Goal: Find specific page/section: Find specific page/section

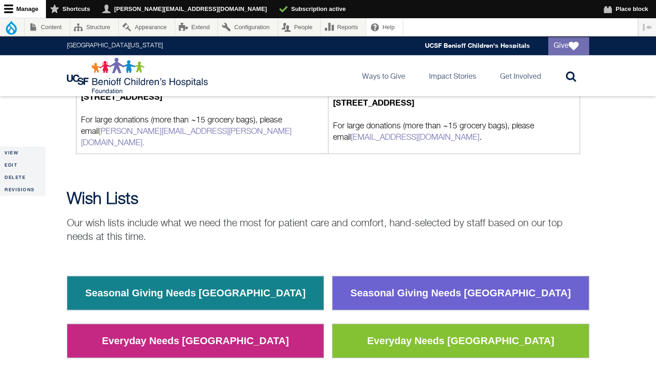
scroll to position [980, 0]
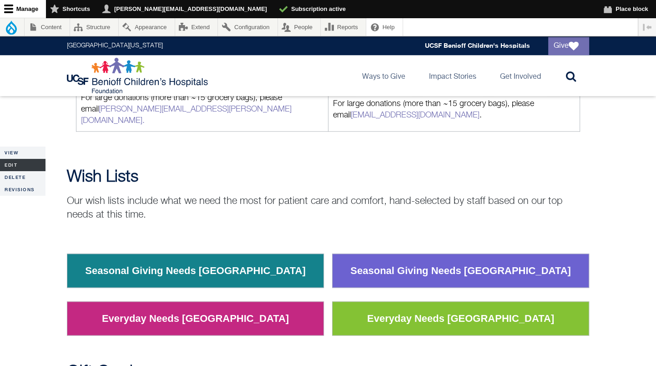
click at [20, 162] on link "Edit" at bounding box center [23, 165] width 46 height 12
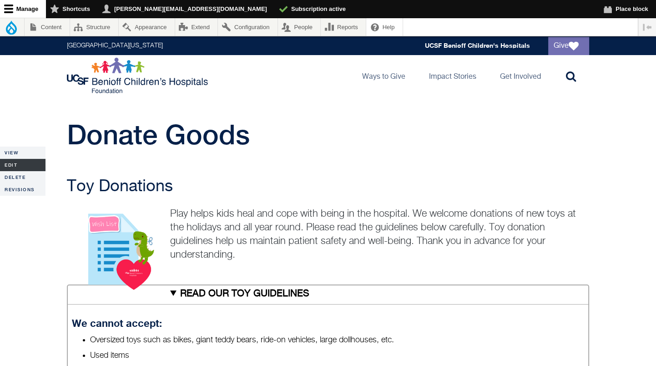
click at [14, 163] on link "Edit" at bounding box center [23, 165] width 46 height 12
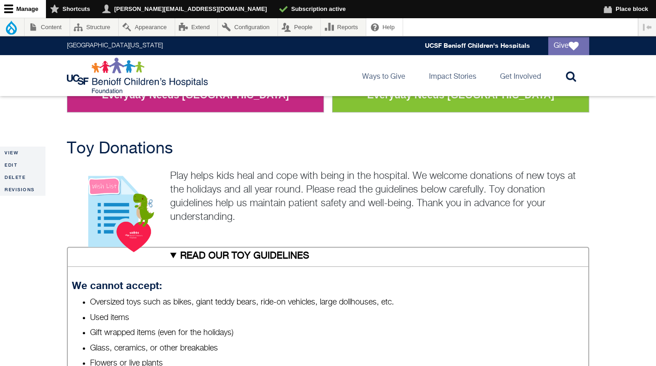
scroll to position [282, 0]
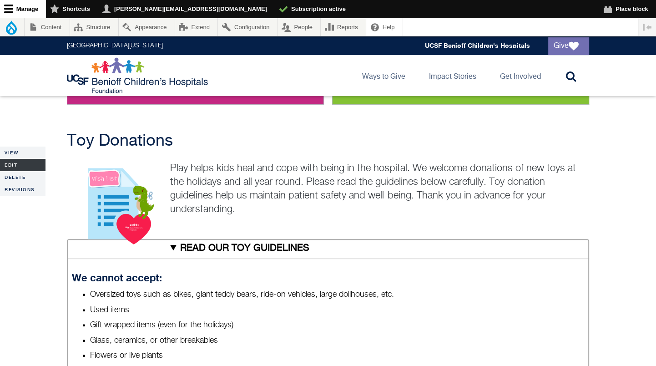
click at [15, 167] on link "Edit" at bounding box center [23, 165] width 46 height 12
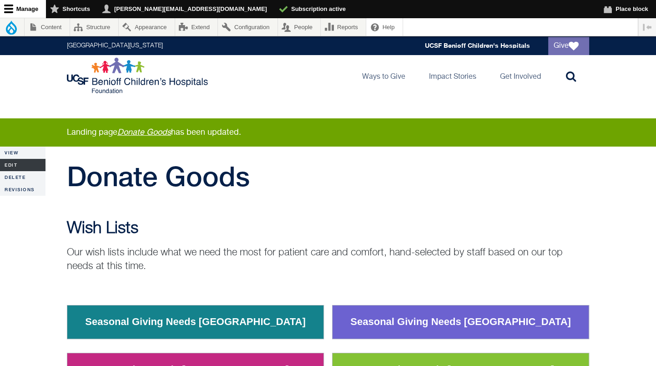
click at [14, 163] on link "Edit" at bounding box center [23, 165] width 46 height 12
